Goal: Obtain resource: Download file/media

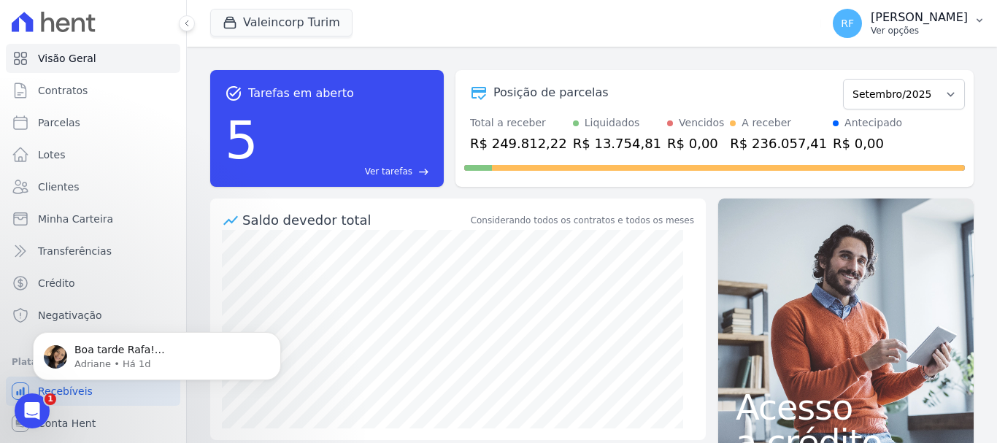
click at [888, 4] on button "RF [PERSON_NAME] Ver opções" at bounding box center [909, 23] width 176 height 41
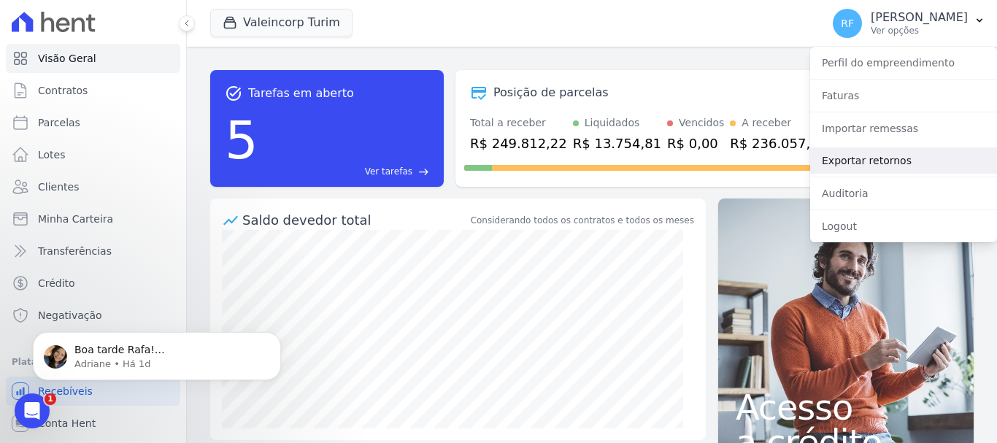
click at [892, 163] on link "Exportar retornos" at bounding box center [903, 160] width 187 height 26
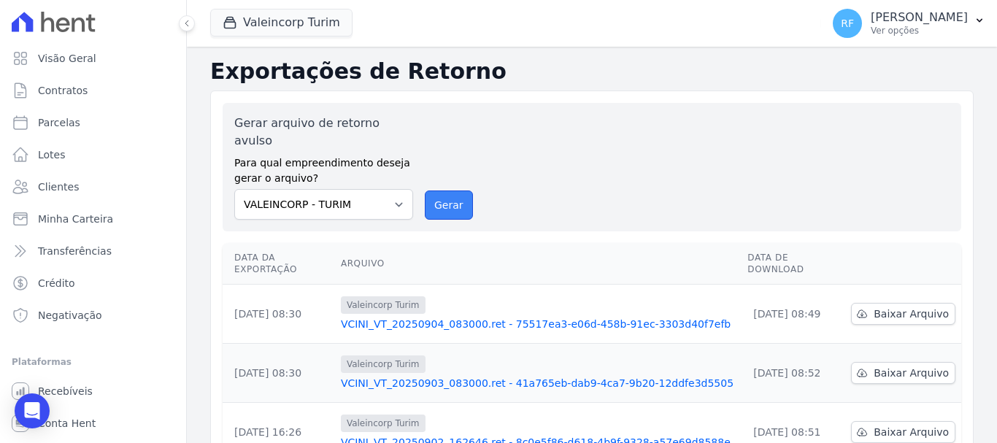
click at [459, 190] on button "Gerar" at bounding box center [449, 204] width 48 height 29
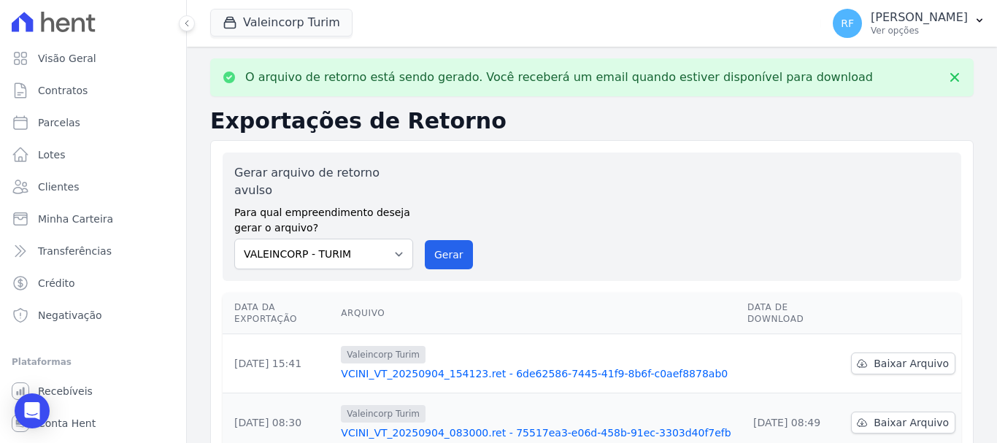
click at [920, 334] on td "Baixar Arquivo" at bounding box center [903, 363] width 116 height 59
click at [929, 356] on span "Baixar Arquivo" at bounding box center [910, 363] width 75 height 15
